Goal: Task Accomplishment & Management: Find specific page/section

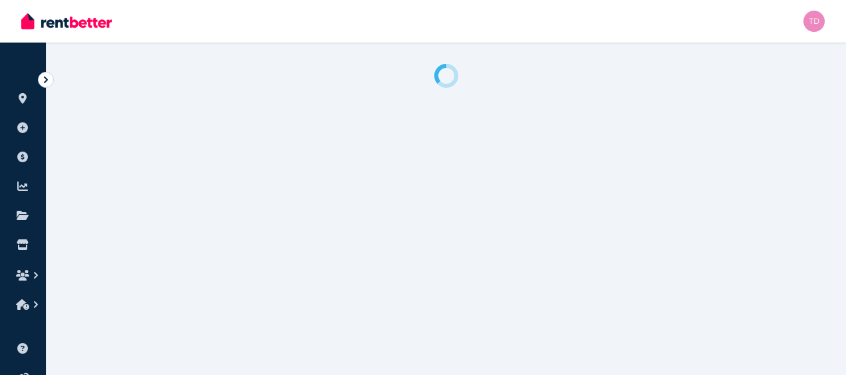
click at [48, 82] on icon at bounding box center [45, 79] width 13 height 13
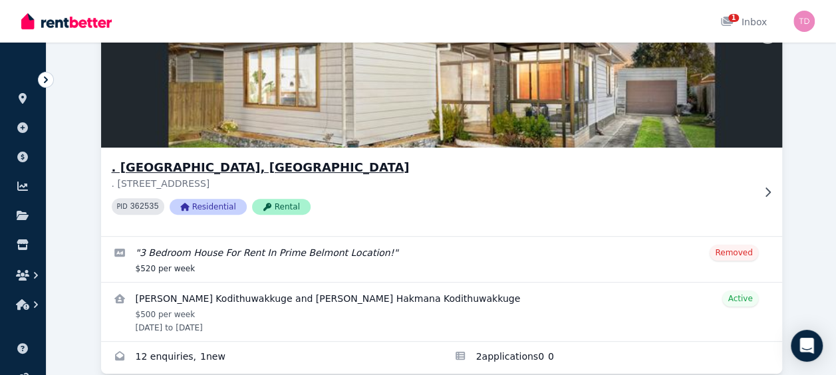
scroll to position [122, 0]
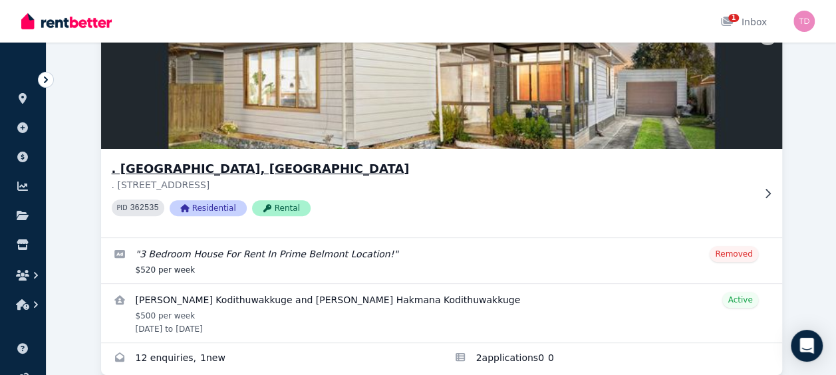
click at [133, 170] on h3 ". [GEOGRAPHIC_DATA], [GEOGRAPHIC_DATA]" at bounding box center [432, 169] width 641 height 19
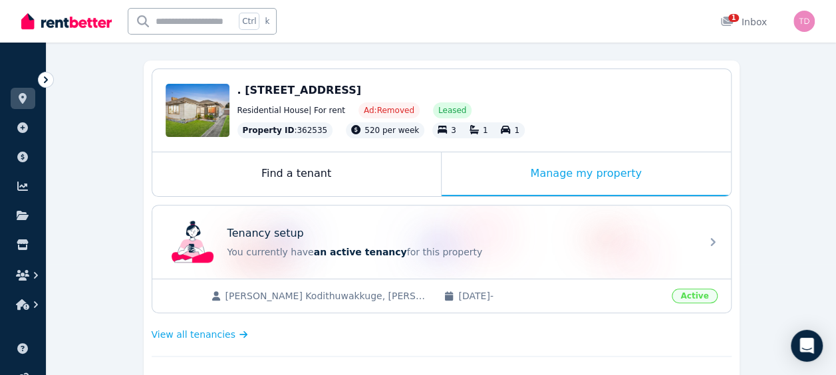
scroll to position [44, 0]
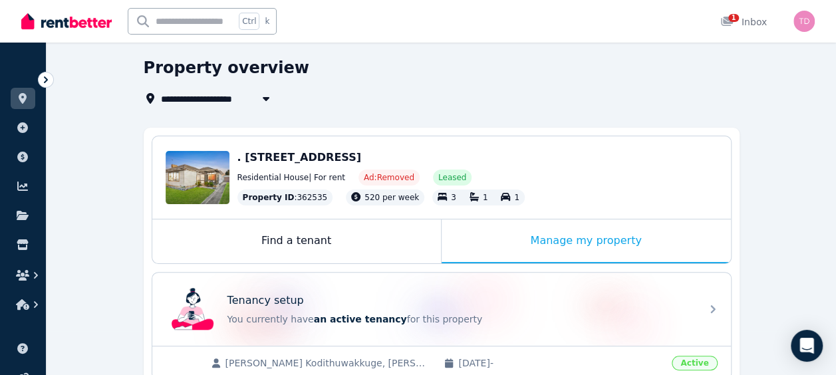
click at [45, 82] on icon at bounding box center [46, 79] width 4 height 7
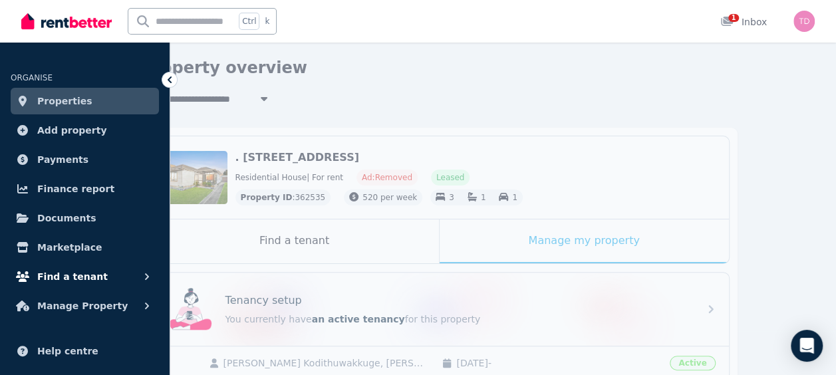
click at [82, 272] on span "Find a tenant" at bounding box center [72, 277] width 70 height 16
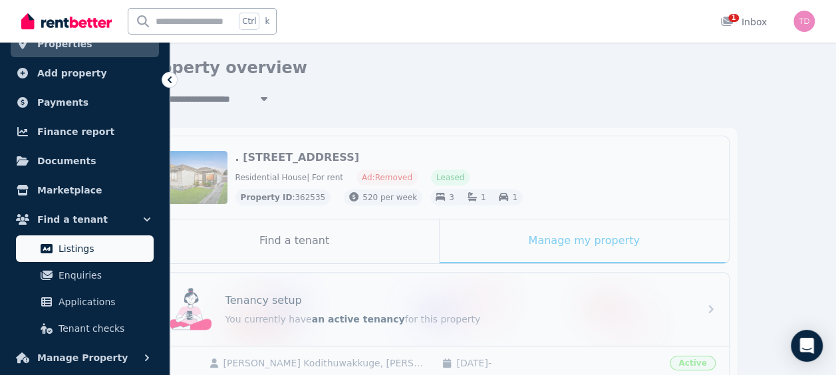
scroll to position [59, 0]
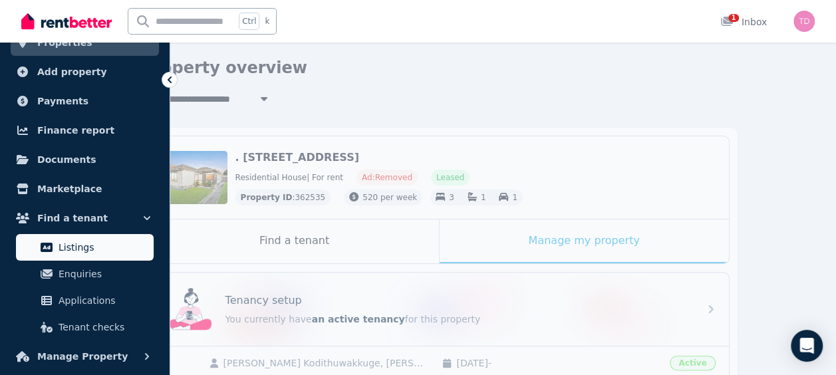
click at [96, 248] on span "Listings" at bounding box center [104, 247] width 90 height 16
